Goal: Book appointment/travel/reservation

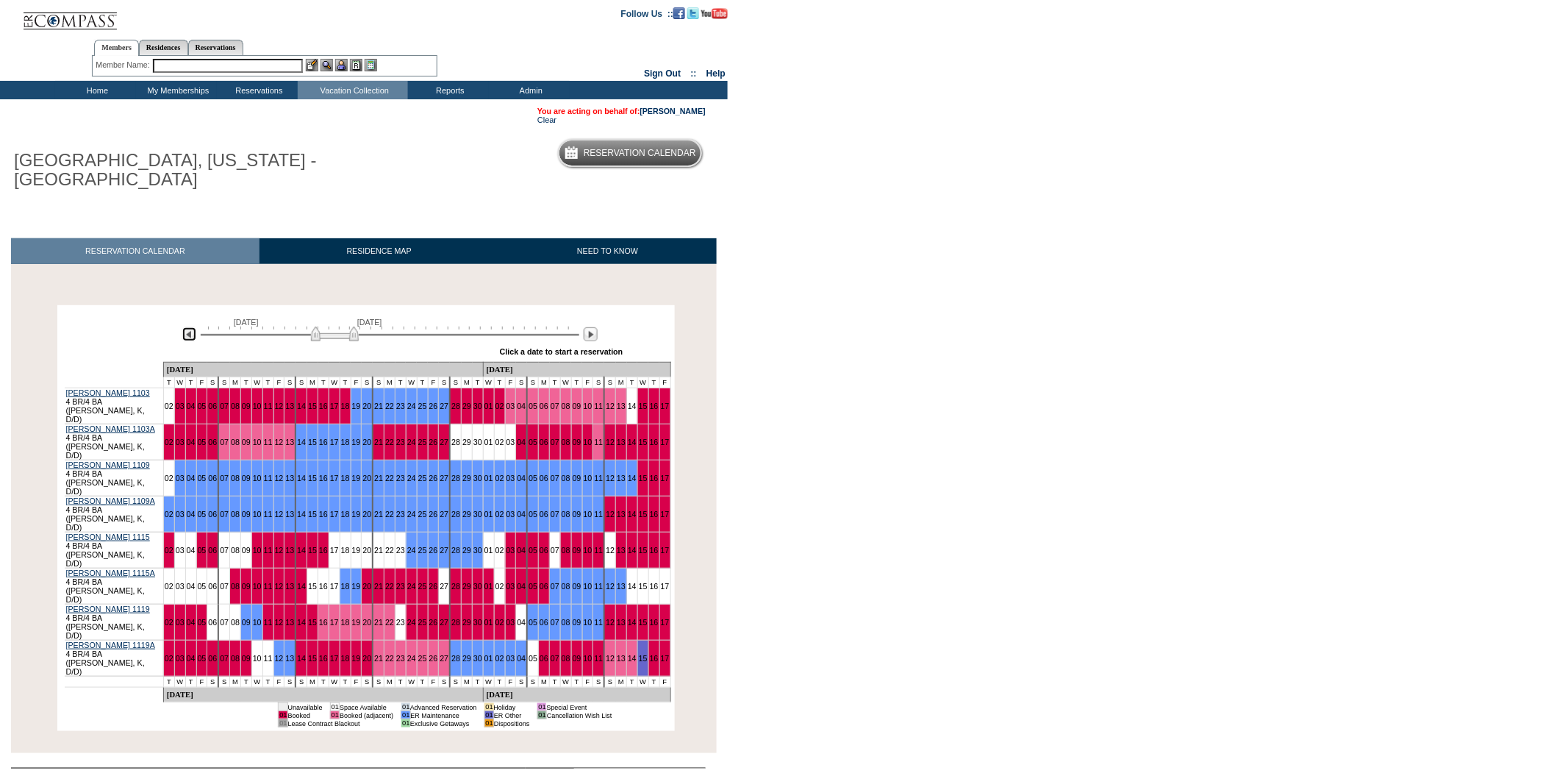
click at [185, 341] on img at bounding box center [189, 334] width 14 height 14
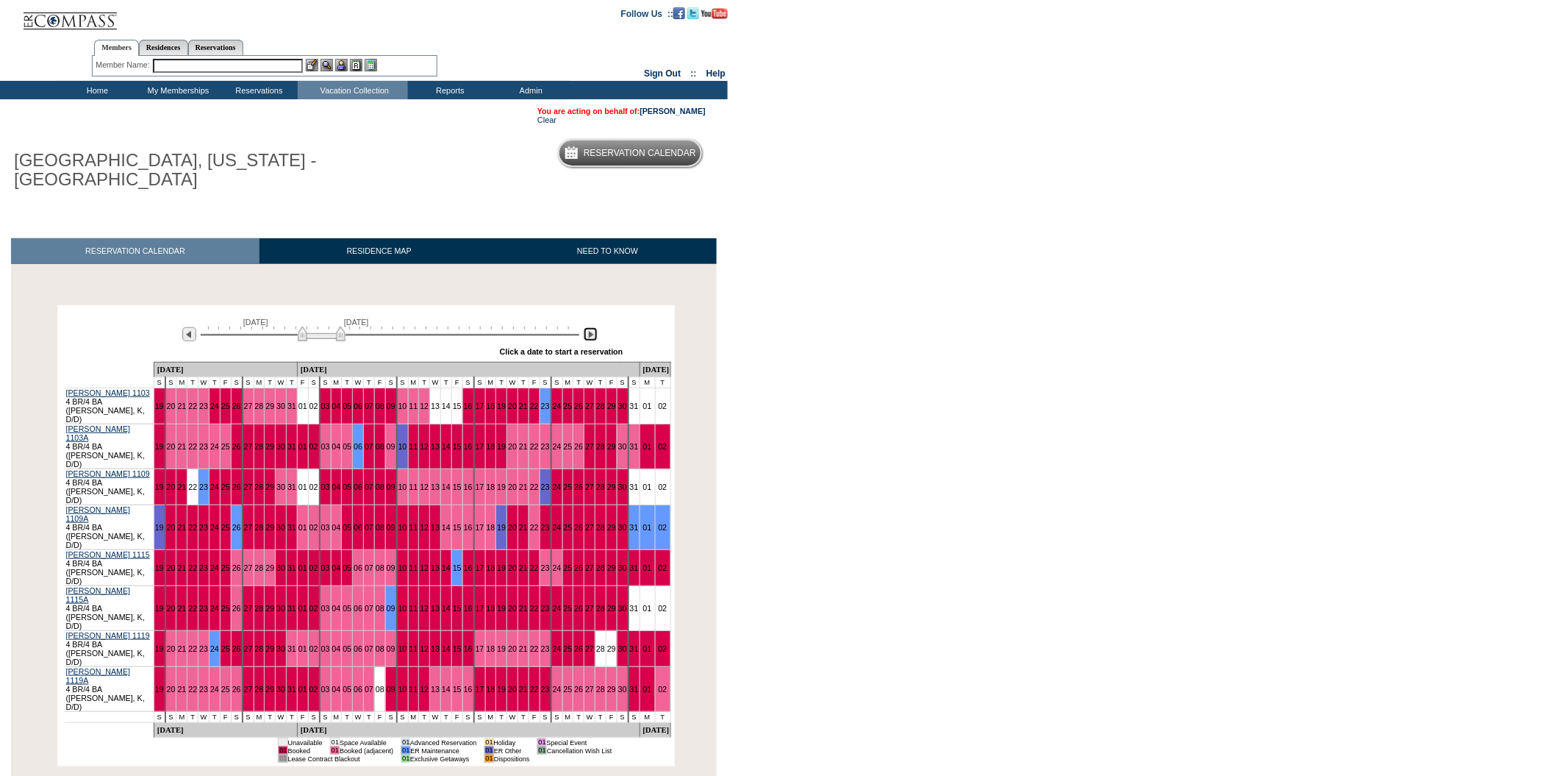
click at [589, 341] on img at bounding box center [591, 334] width 14 height 14
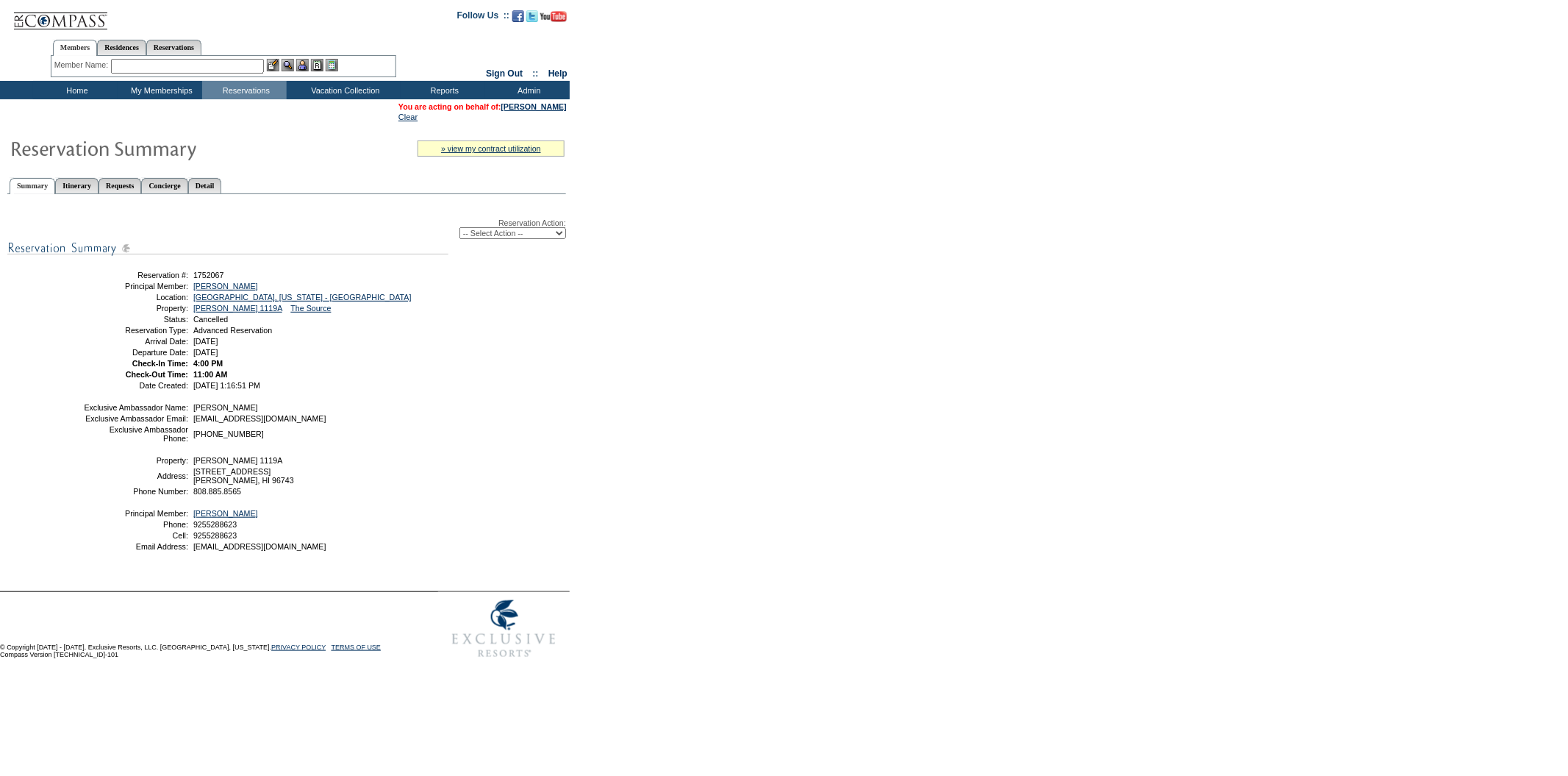
click at [219, 65] on input "text" at bounding box center [188, 66] width 153 height 15
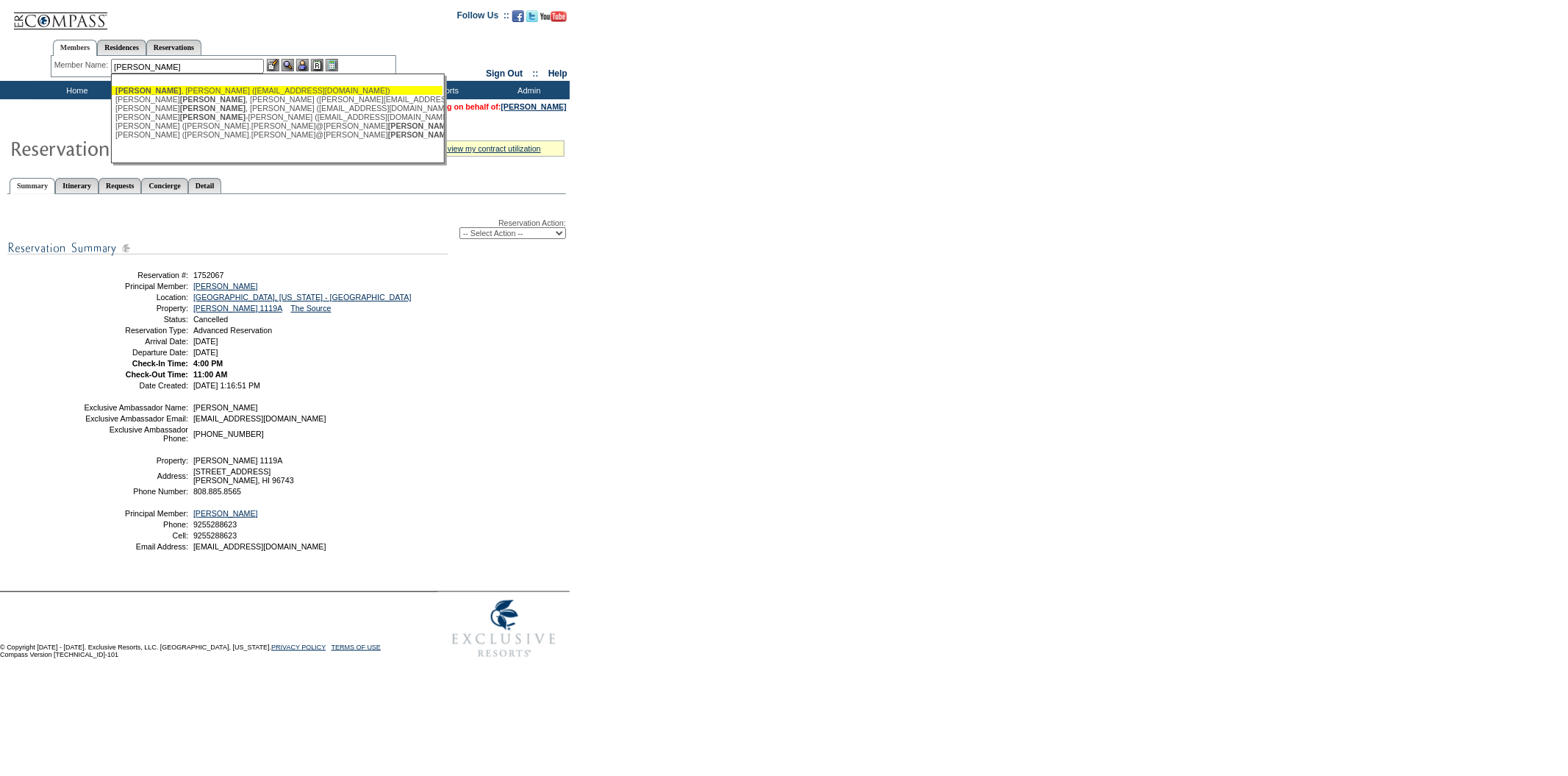
click at [196, 88] on div "Brandt , Mary (mbrandt@hotelescalante.com)" at bounding box center [277, 90] width 324 height 9
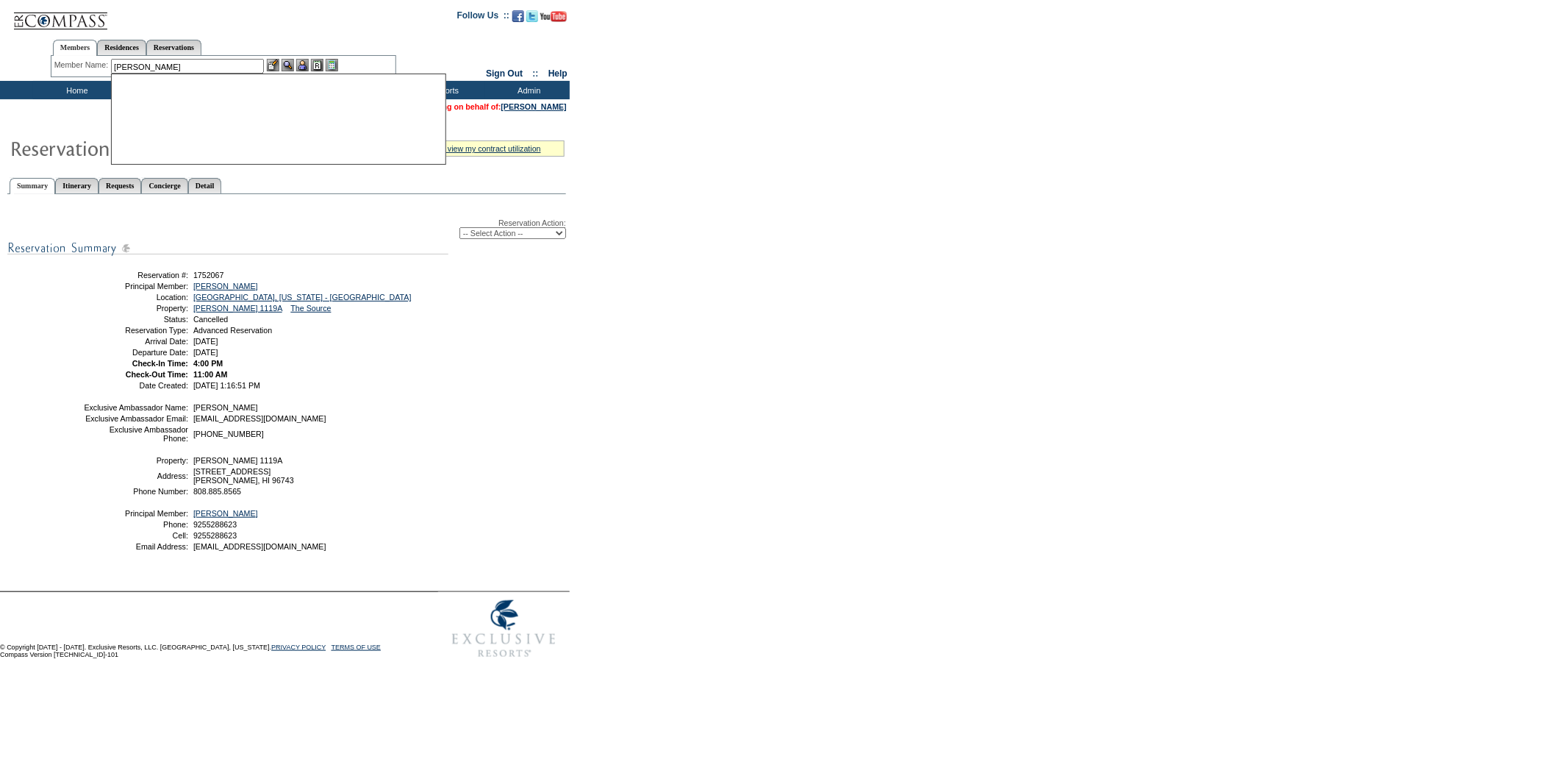
type input "Brandt, Mary (mbrandt@hotelescalante.com)"
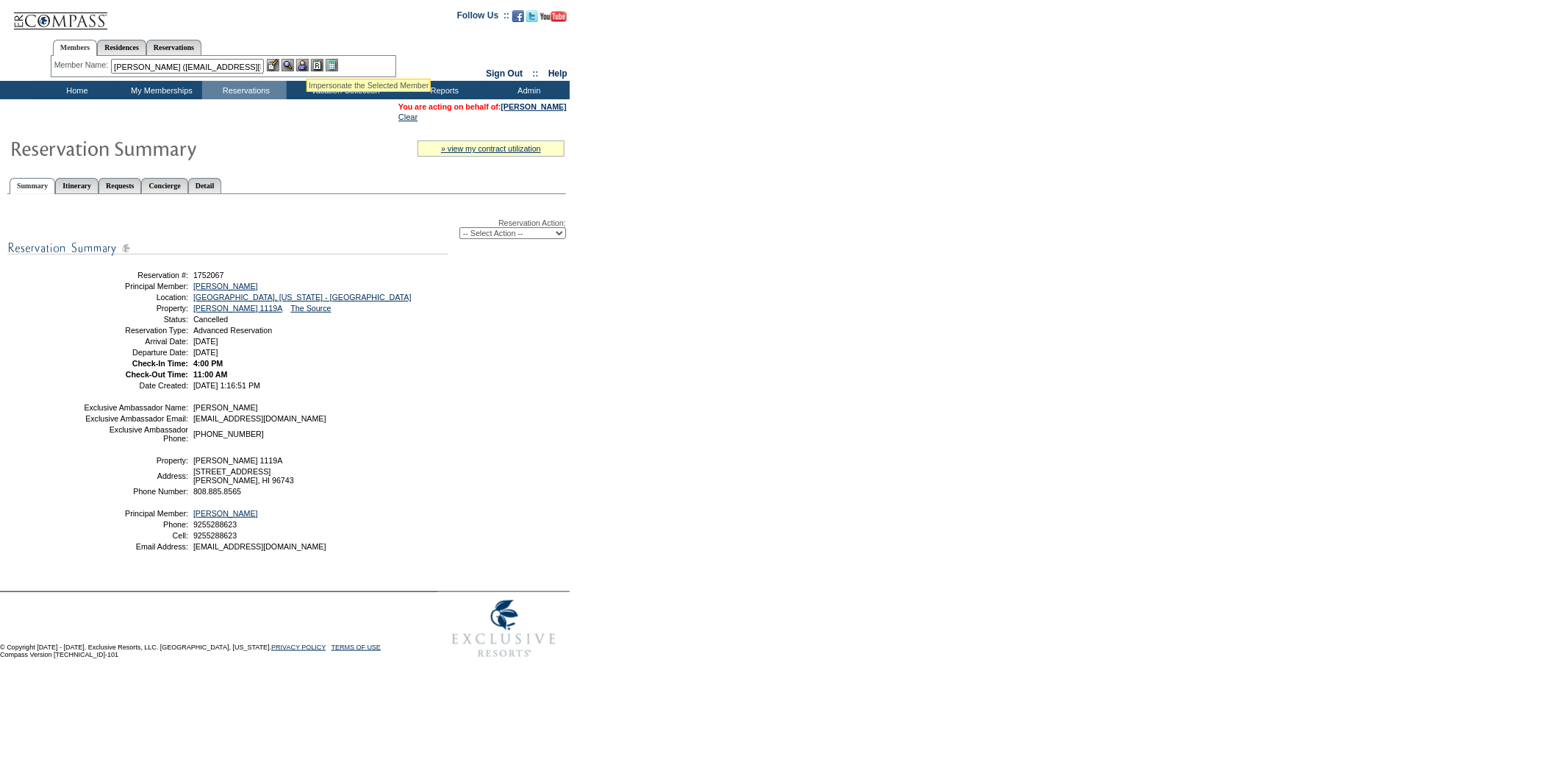
click at [305, 60] on img at bounding box center [302, 65] width 13 height 13
click at [288, 60] on img at bounding box center [288, 65] width 13 height 13
